Goal: Task Accomplishment & Management: Use online tool/utility

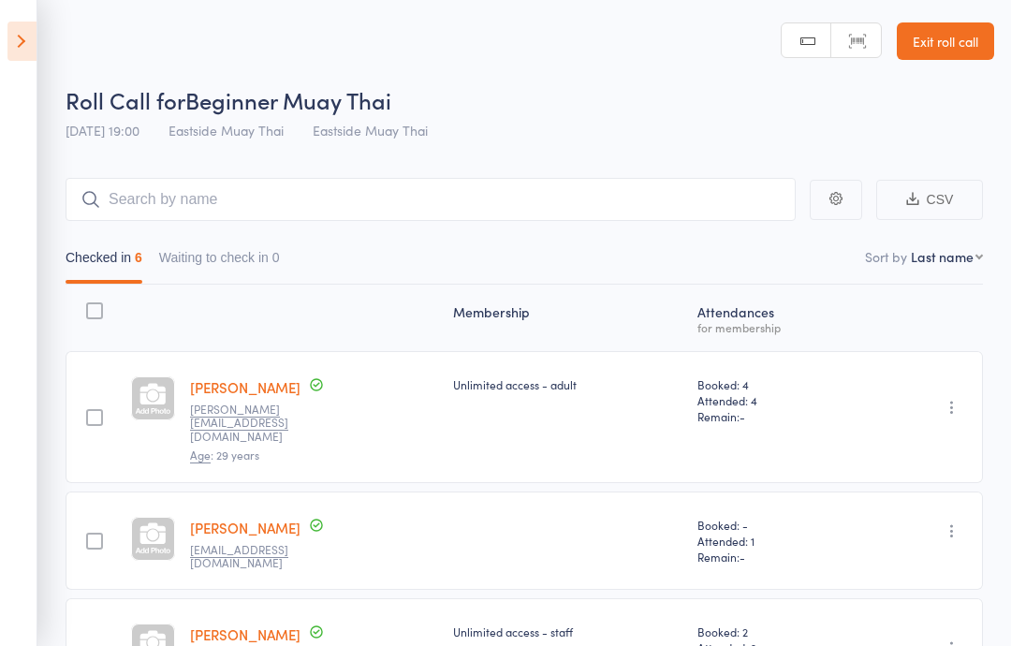
click at [33, 15] on aside "Events for [DATE] [DATE] [DATE] Sun Mon Tue Wed Thu Fri Sat 40 28 29 30 01 02 0…" at bounding box center [18, 323] width 37 height 646
click at [15, 44] on icon at bounding box center [21, 41] width 29 height 39
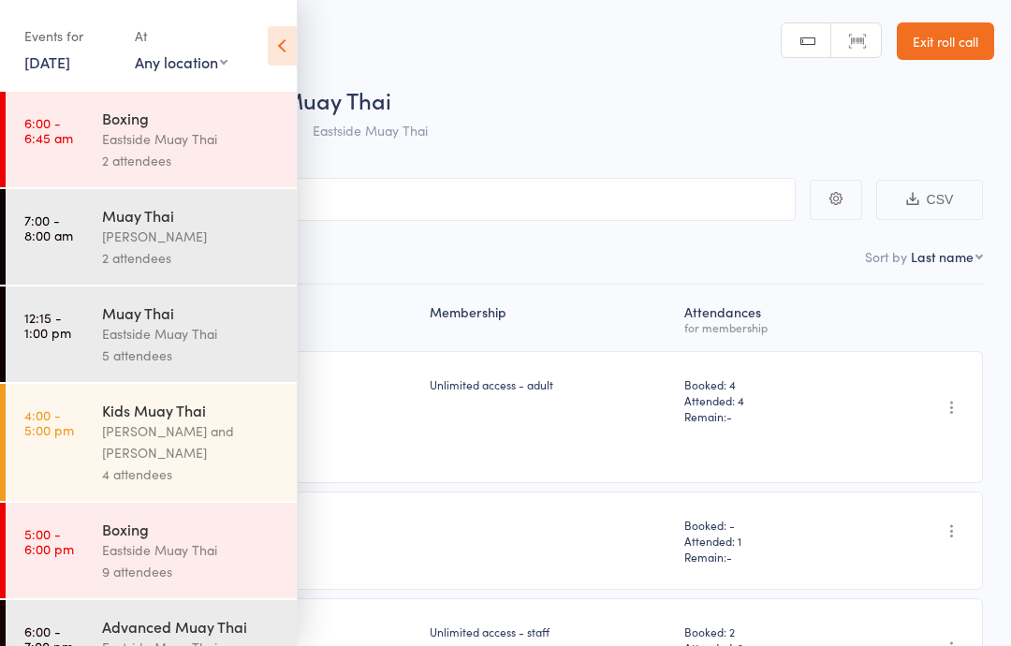
click at [509, 448] on div "Unlimited access - adult" at bounding box center [549, 417] width 255 height 132
click at [277, 15] on div "Events for 13 Oct, 2025 13 Oct, 2025 October 2025 Sun Mon Tue Wed Thu Fri Sat 4…" at bounding box center [148, 47] width 297 height 95
click at [270, 40] on icon at bounding box center [282, 45] width 29 height 39
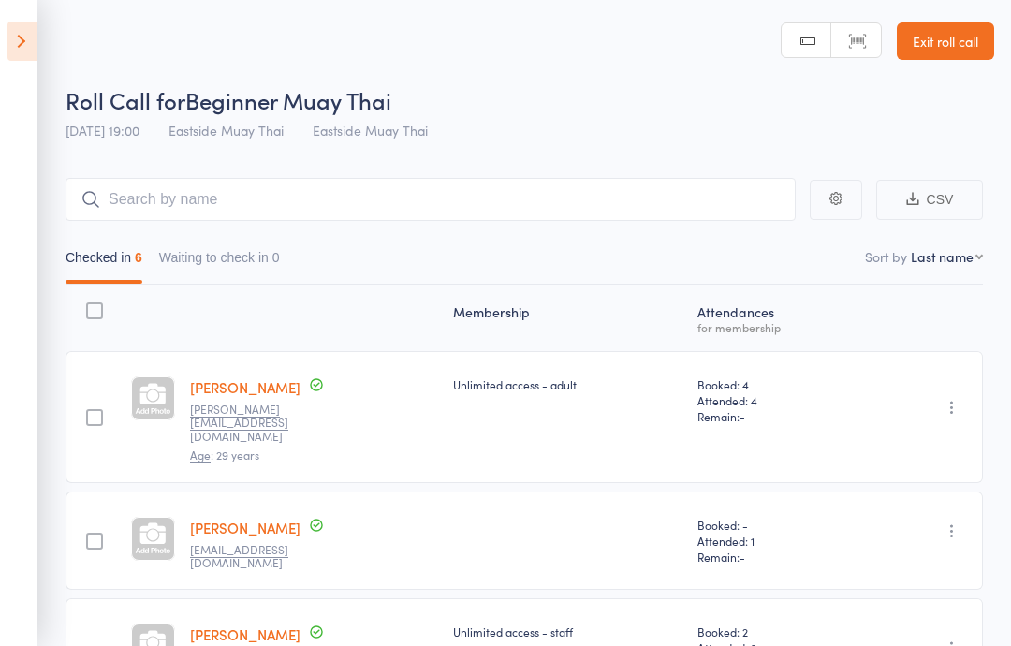
click at [10, 32] on icon at bounding box center [21, 41] width 29 height 39
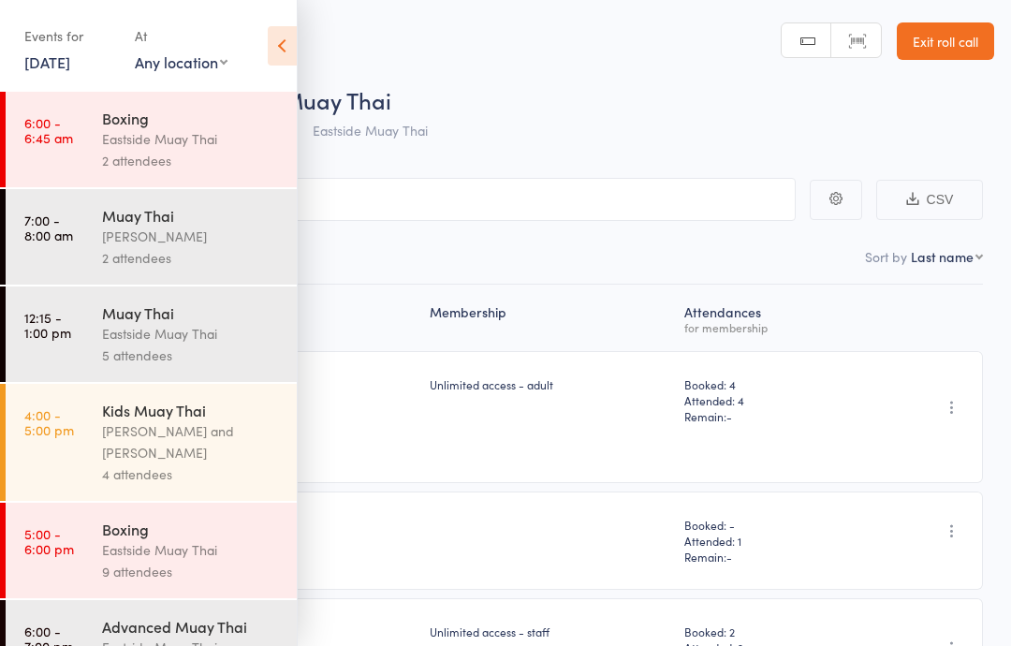
click at [47, 57] on link "13 Oct, 2025" at bounding box center [47, 62] width 46 height 21
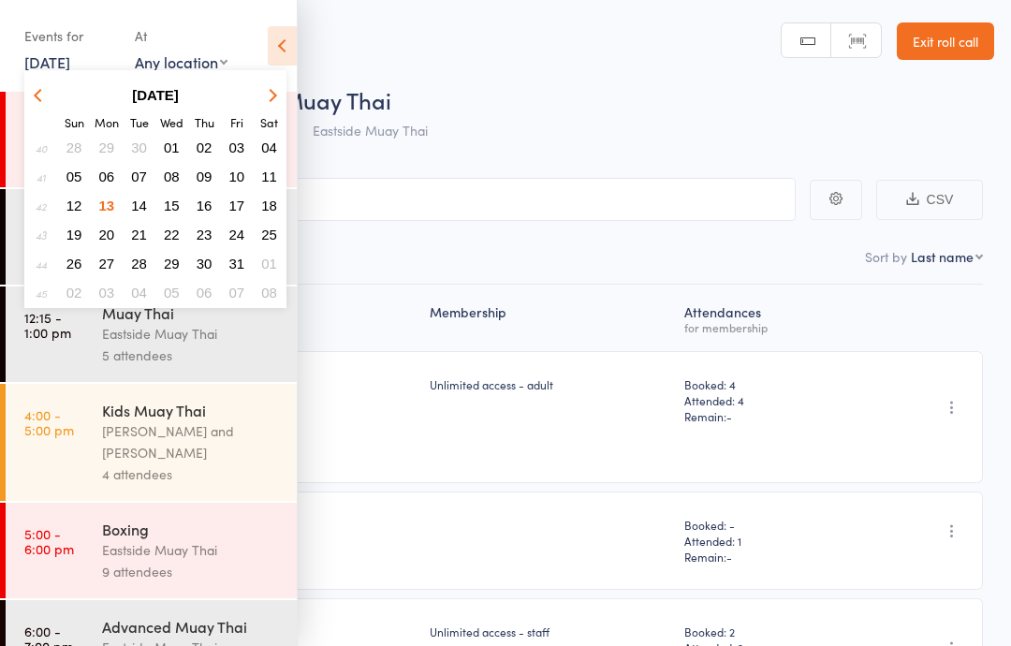
click at [139, 204] on span "14" at bounding box center [139, 206] width 16 height 16
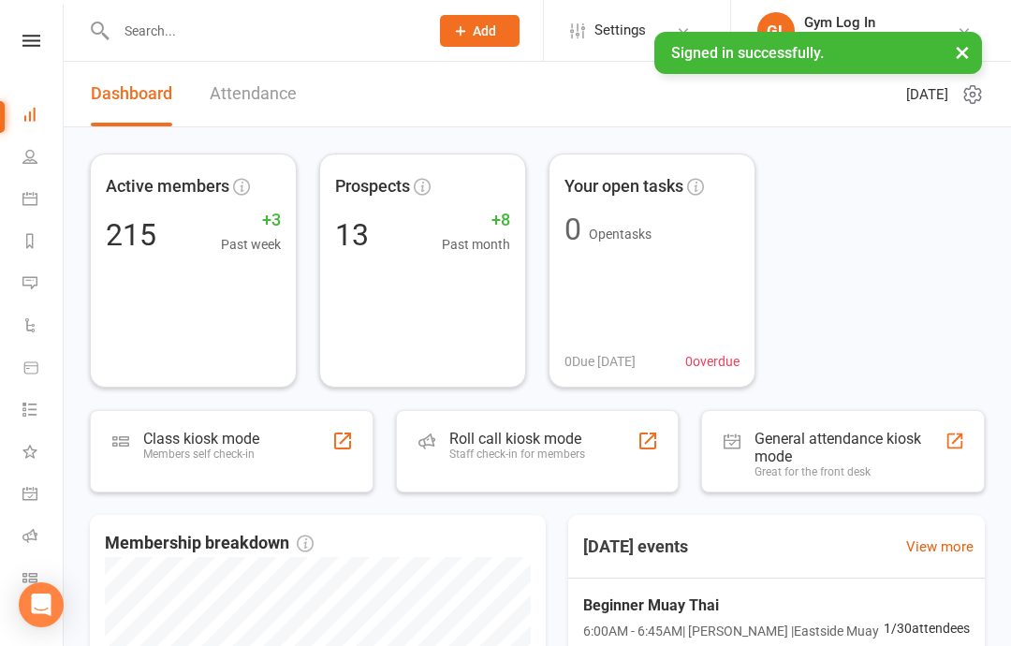
click at [37, 189] on link "Calendar" at bounding box center [43, 201] width 42 height 42
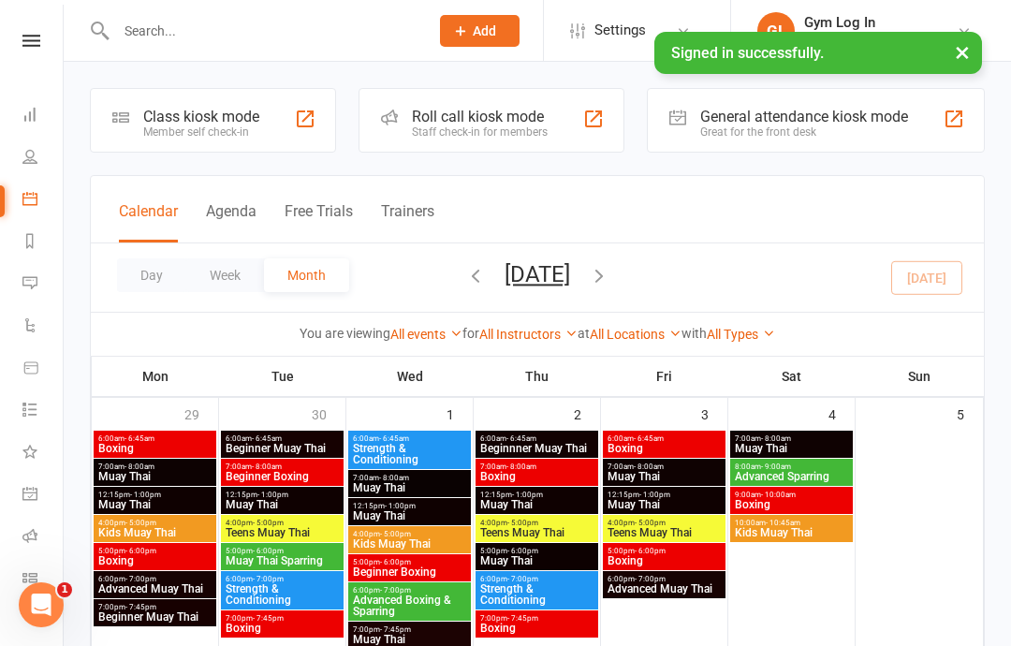
click at [188, 112] on div "Class kiosk mode" at bounding box center [201, 117] width 116 height 18
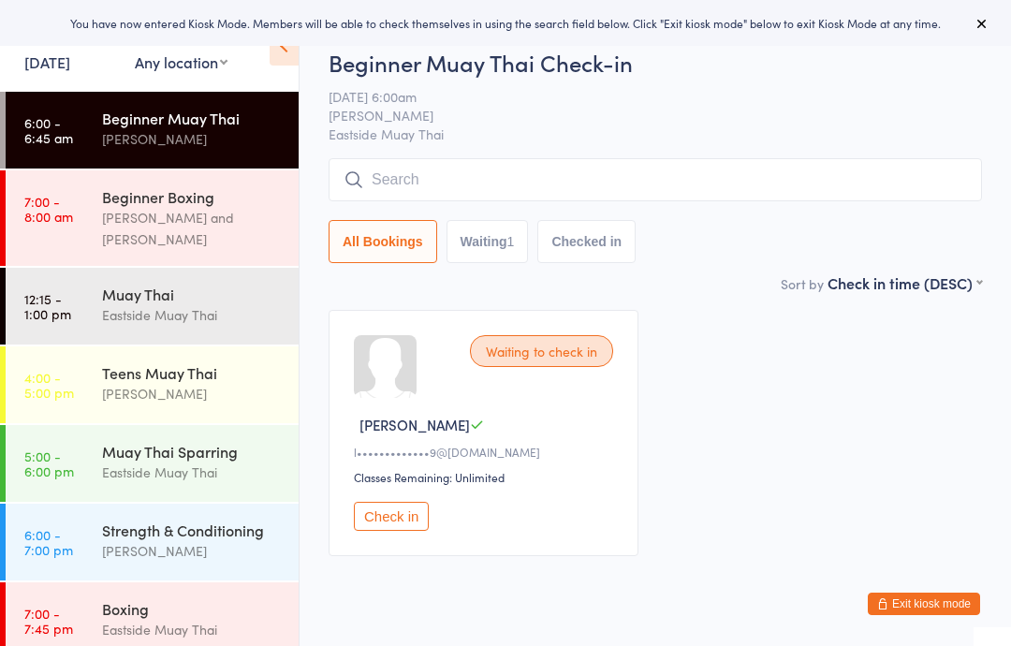
click at [388, 522] on button "Check in" at bounding box center [391, 516] width 75 height 29
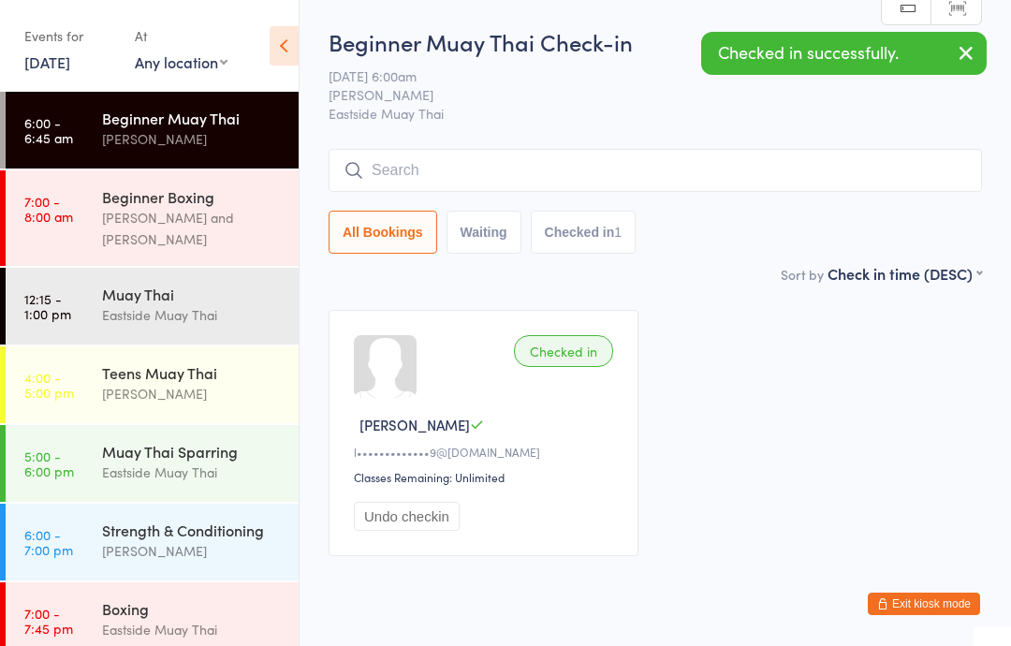
click at [290, 56] on icon at bounding box center [284, 45] width 29 height 39
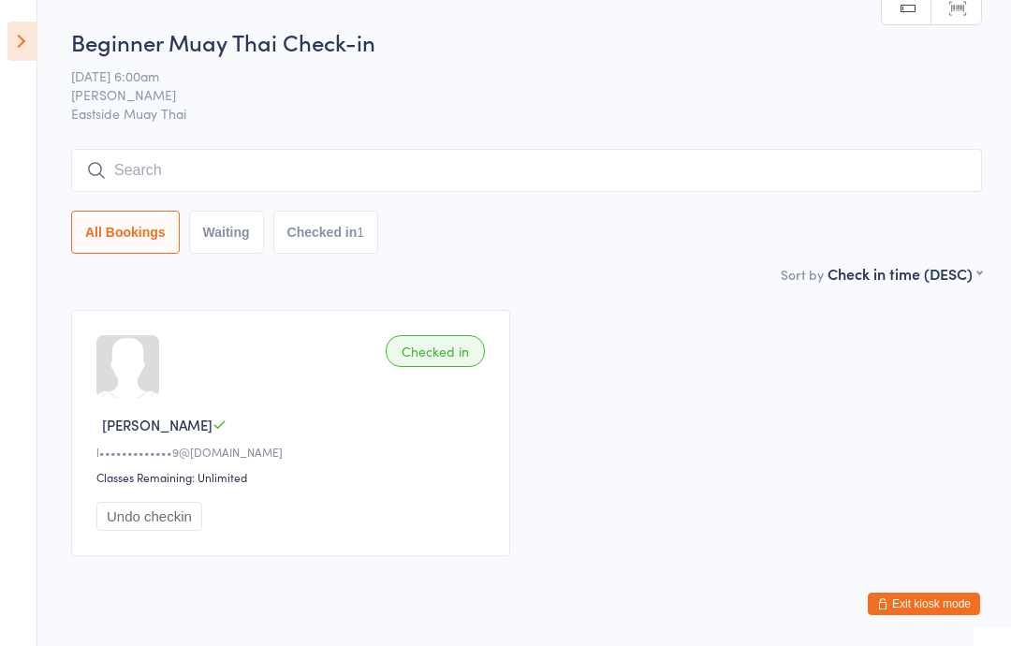
click at [380, 170] on input "search" at bounding box center [526, 170] width 911 height 43
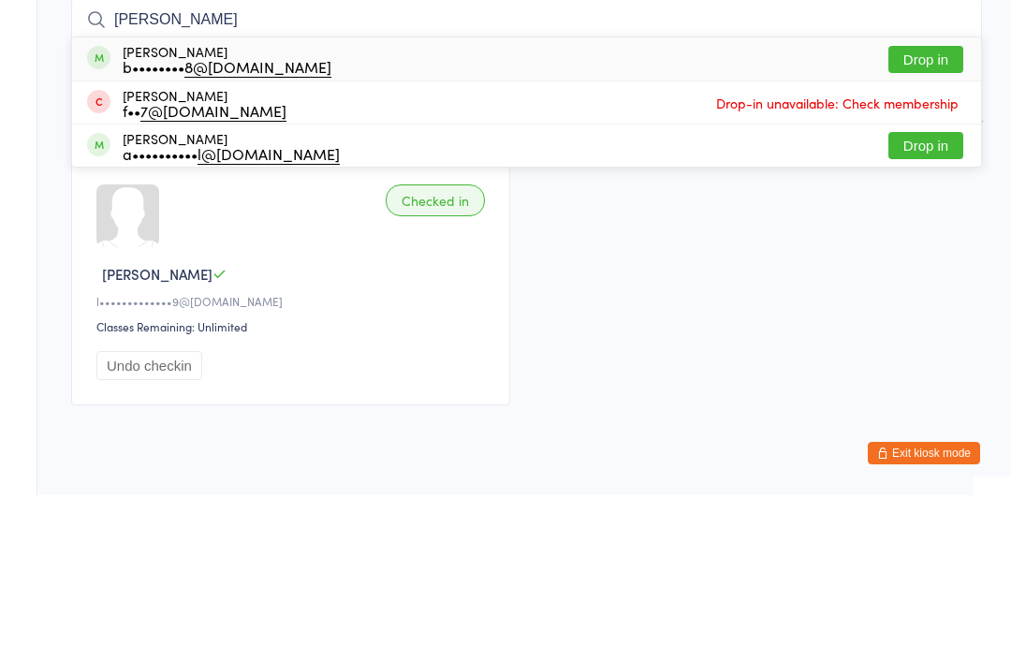
type input "felip"
click at [295, 188] on div "Felipe Bressan b•••••••• 8@gmail.com Drop in" at bounding box center [526, 209] width 909 height 43
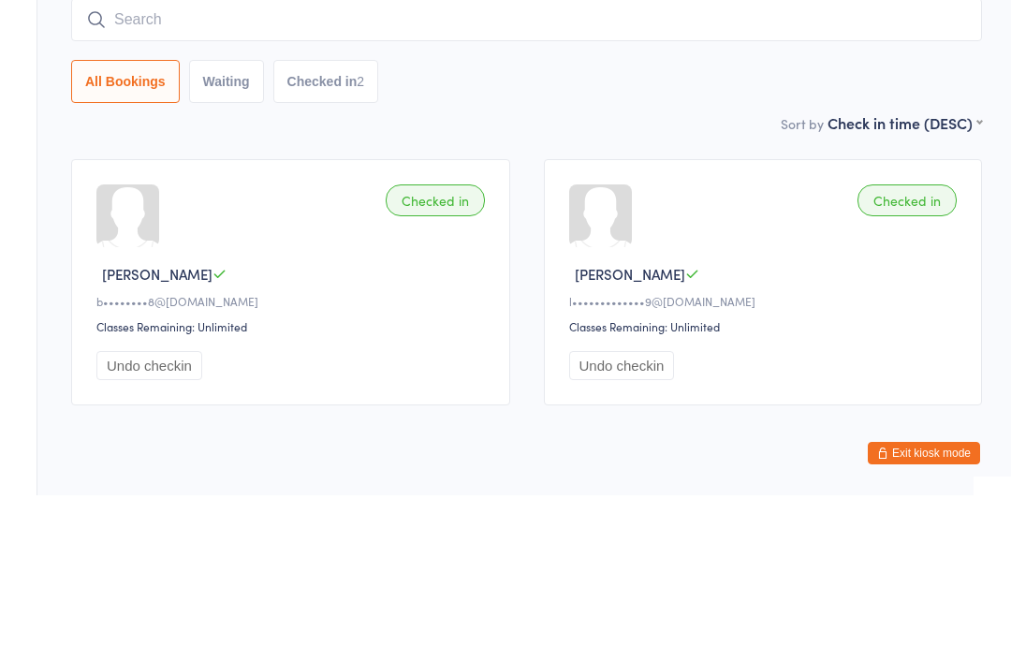
scroll to position [52, 0]
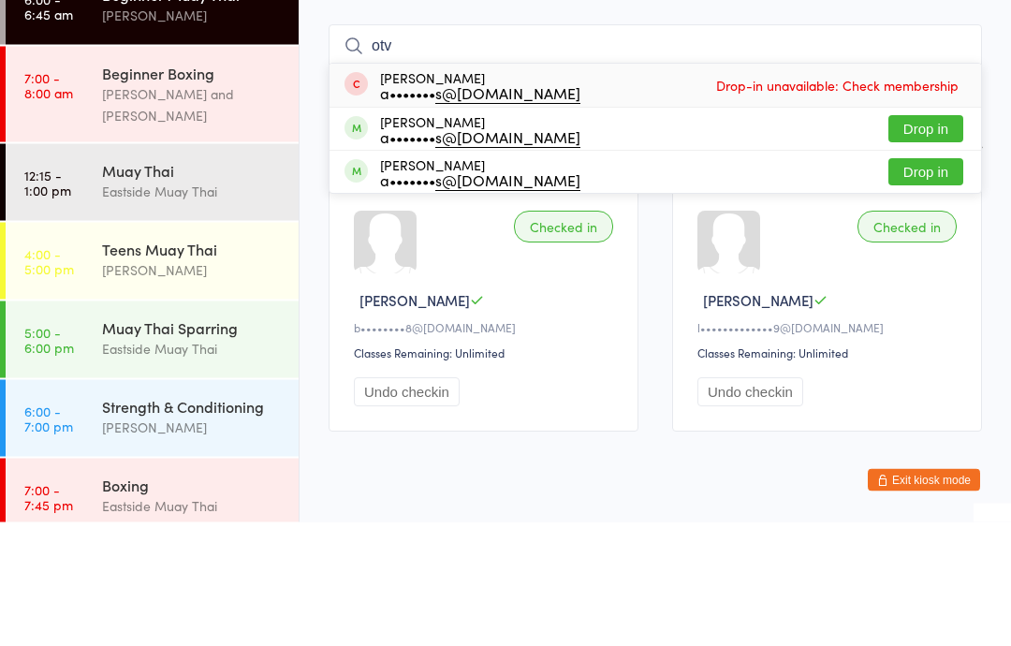
type input "otv"
click at [936, 283] on button "Drop in" at bounding box center [926, 296] width 75 height 27
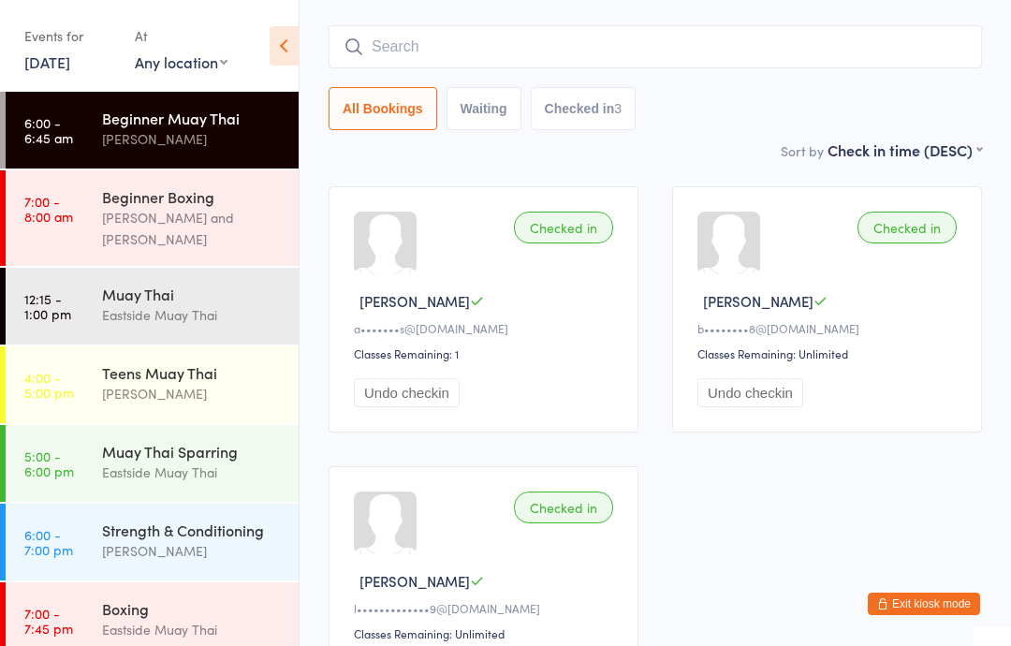
scroll to position [184, 0]
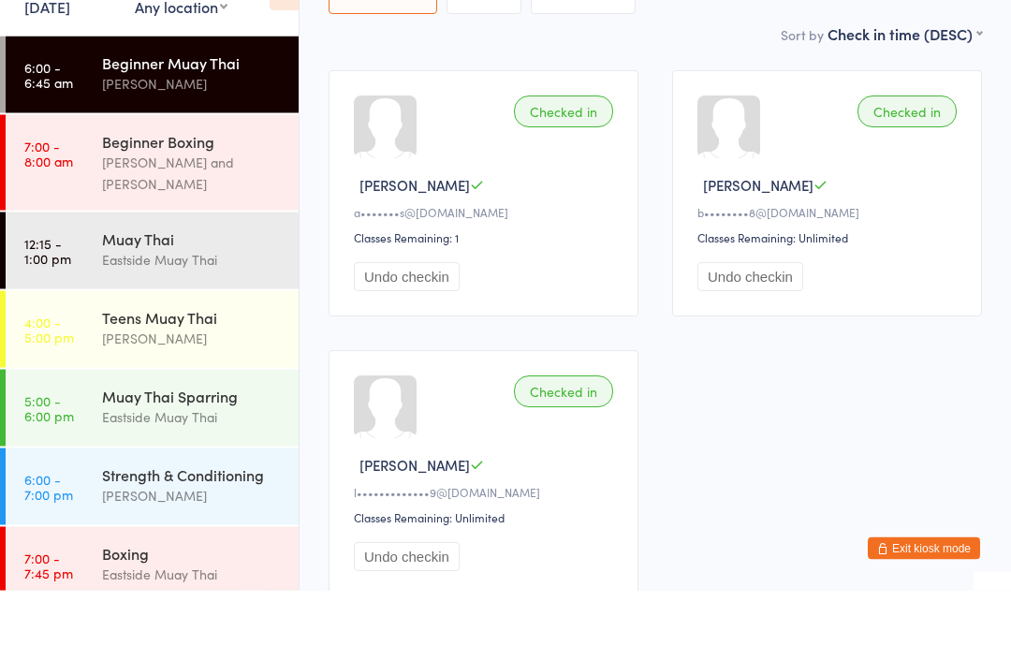
click at [422, 318] on button "Undo checkin" at bounding box center [407, 332] width 106 height 29
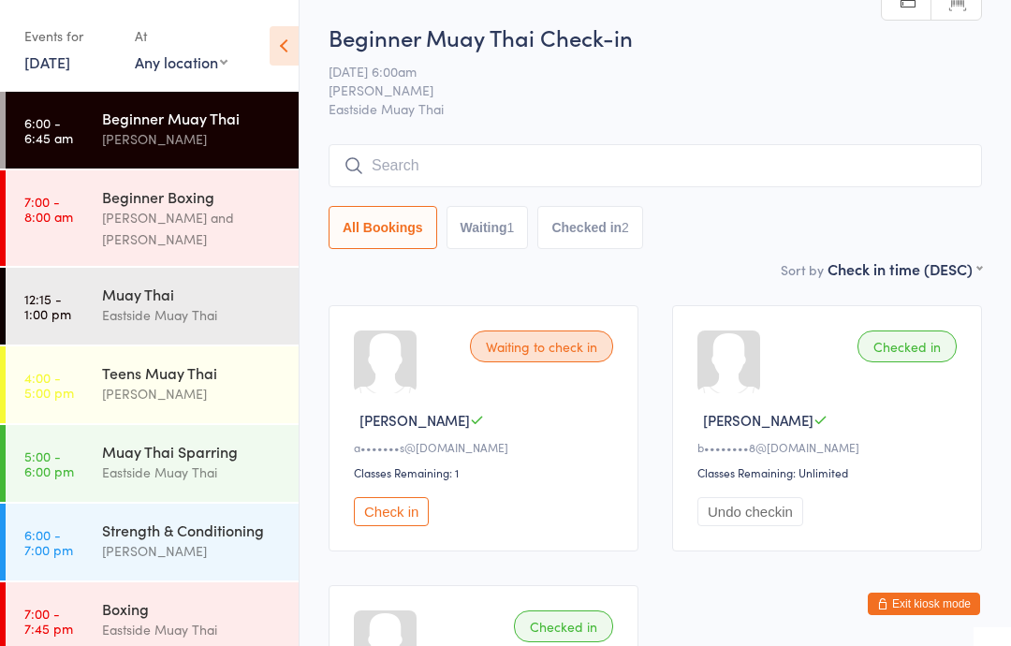
scroll to position [0, 0]
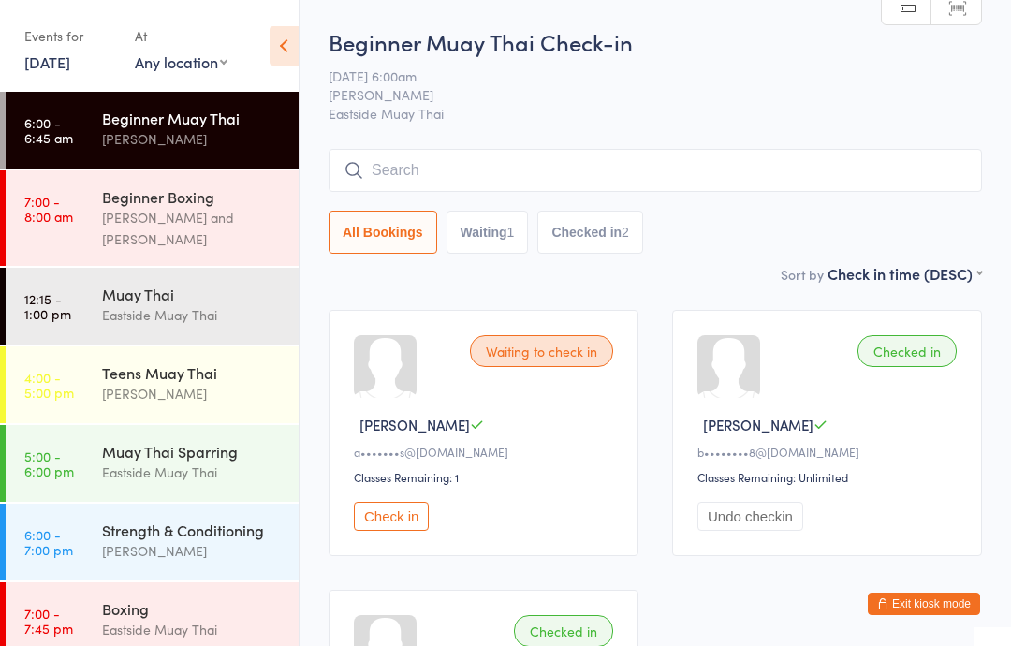
click at [591, 173] on input "search" at bounding box center [656, 170] width 654 height 43
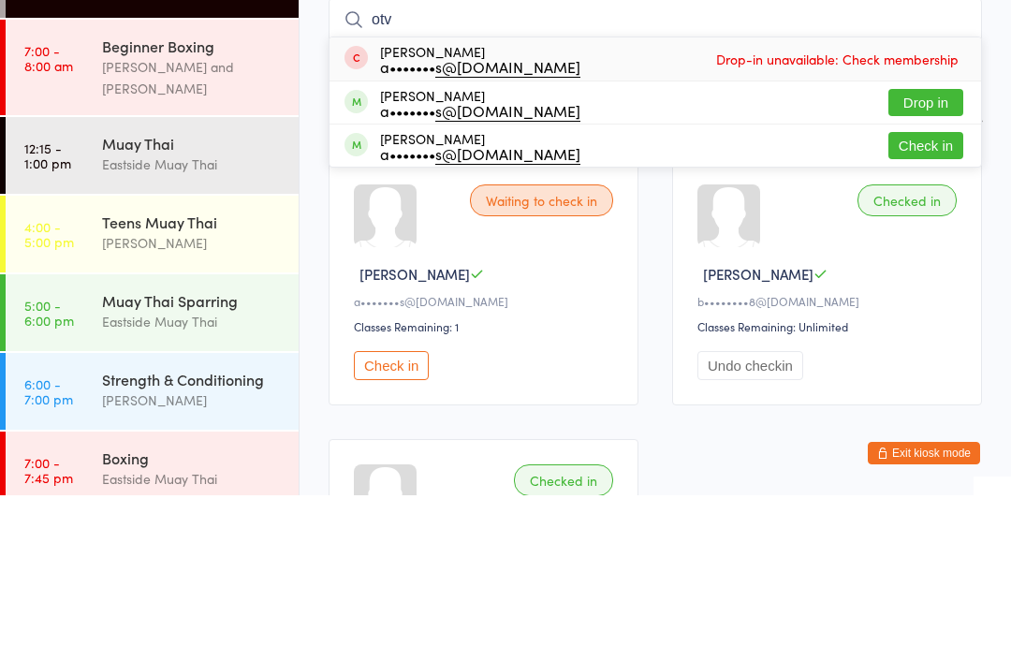
type input "otv"
click at [936, 240] on button "Drop in" at bounding box center [926, 253] width 75 height 27
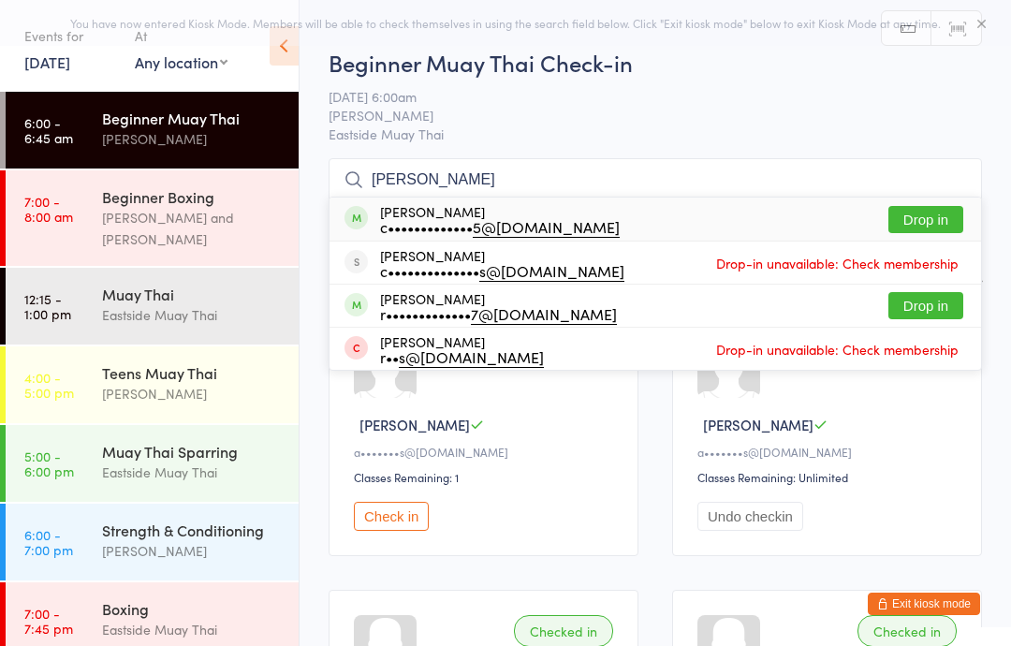
type input "[PERSON_NAME]"
click at [921, 223] on button "Drop in" at bounding box center [926, 219] width 75 height 27
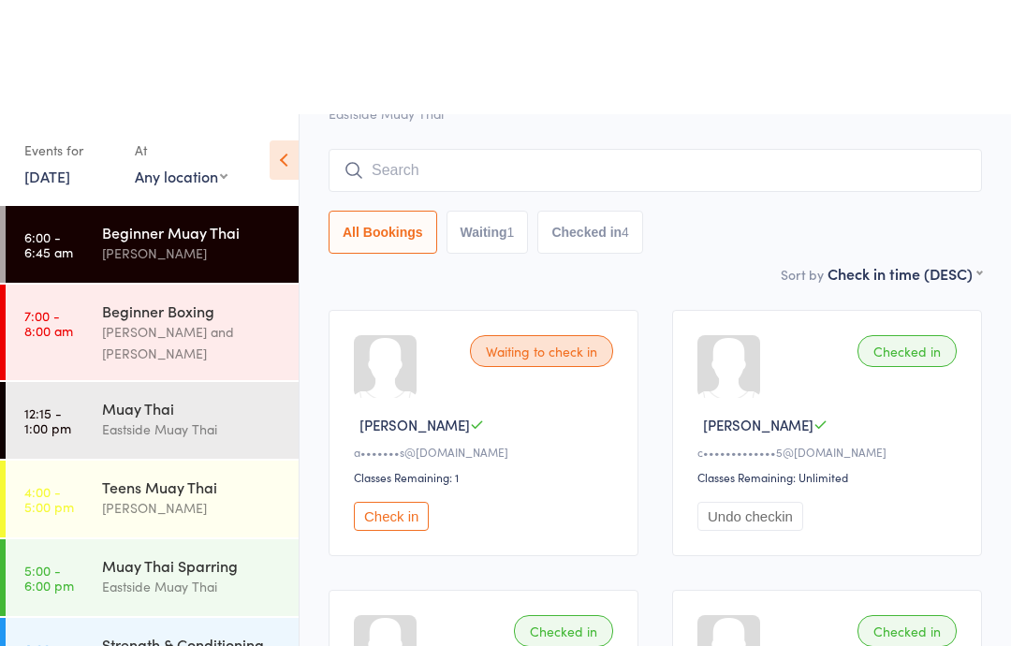
scroll to position [114, 0]
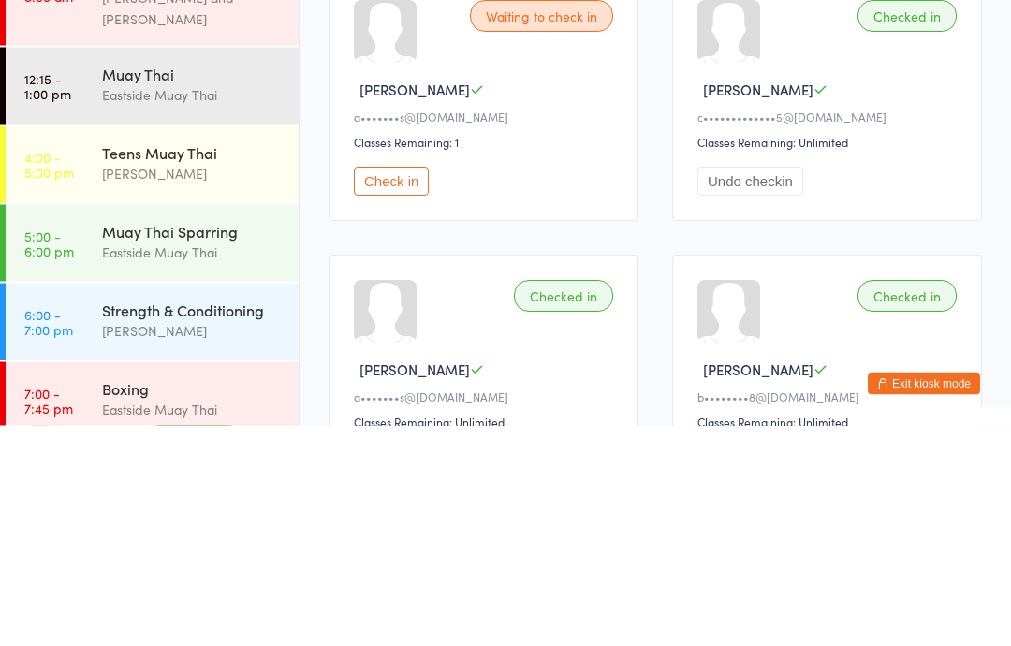
click at [396, 388] on button "Check in" at bounding box center [391, 402] width 75 height 29
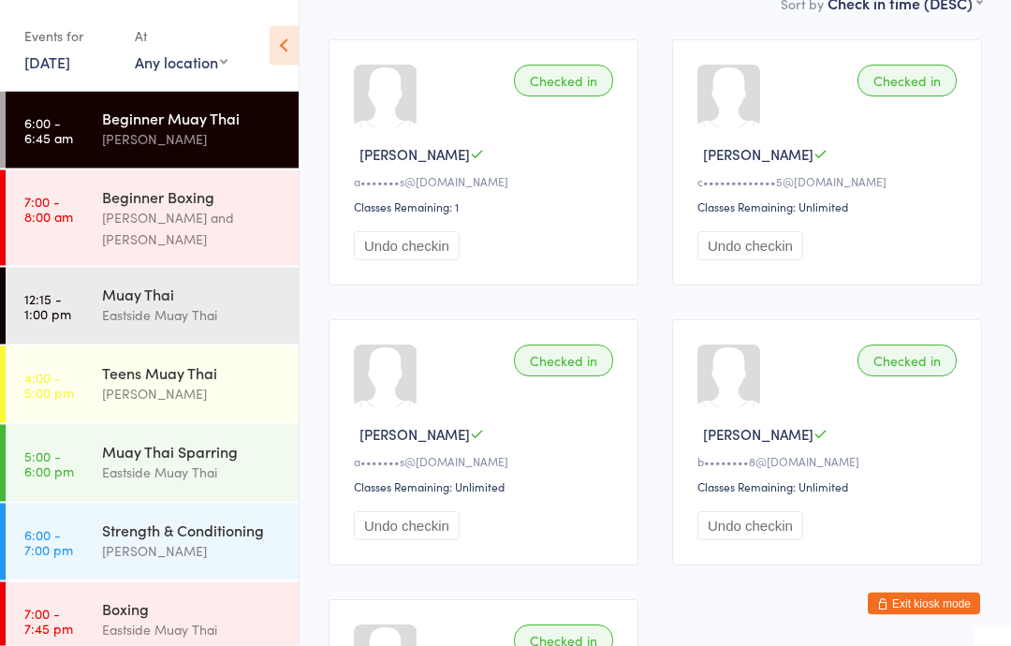
scroll to position [272, 0]
click at [397, 249] on button "Undo checkin" at bounding box center [407, 243] width 106 height 29
